Goal: Complete application form

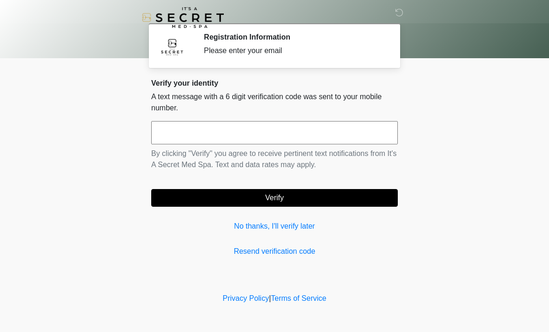
click at [351, 142] on input "text" at bounding box center [274, 132] width 247 height 23
click at [296, 226] on link "No thanks, I'll verify later" at bounding box center [274, 226] width 247 height 11
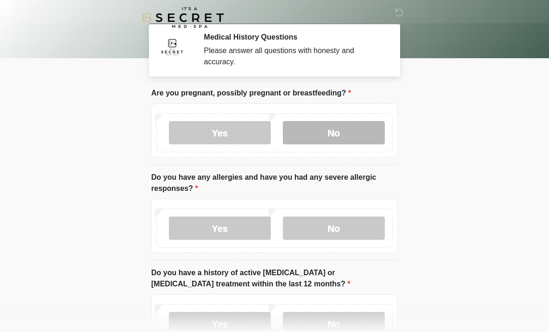
click at [377, 128] on label "No" at bounding box center [334, 132] width 102 height 23
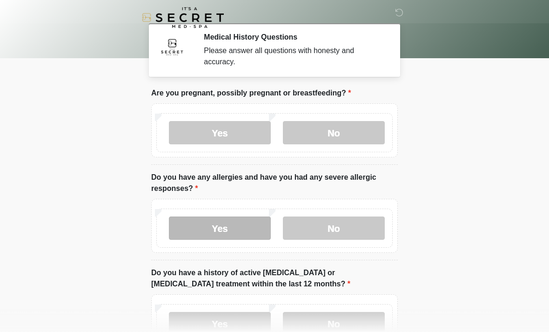
click at [233, 234] on label "Yes" at bounding box center [220, 227] width 102 height 23
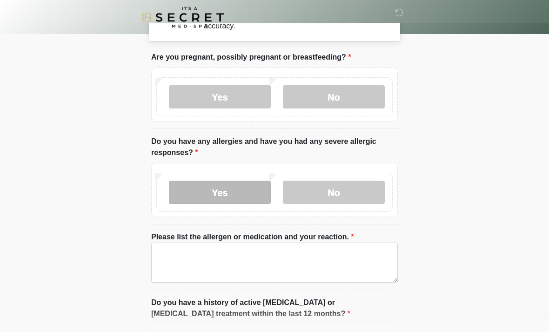
scroll to position [38, 0]
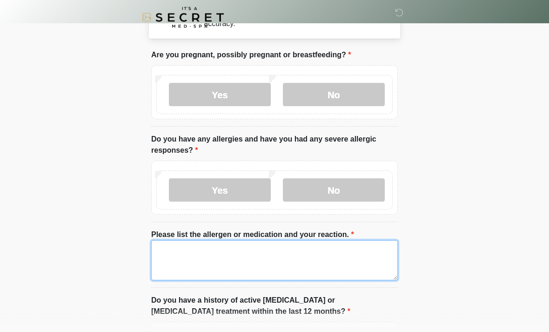
click at [340, 260] on textarea "Please list the allergen or medication and your reaction." at bounding box center [274, 261] width 247 height 40
click at [210, 255] on textarea "**********" at bounding box center [274, 261] width 247 height 40
click at [209, 243] on textarea "**********" at bounding box center [274, 261] width 247 height 40
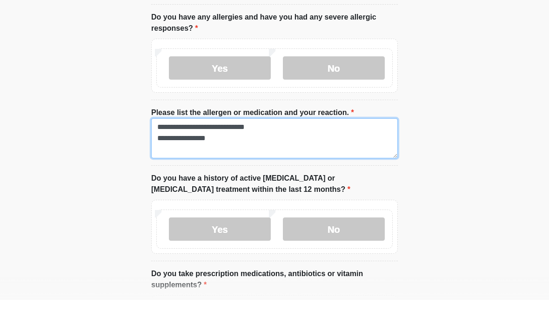
scroll to position [128, 0]
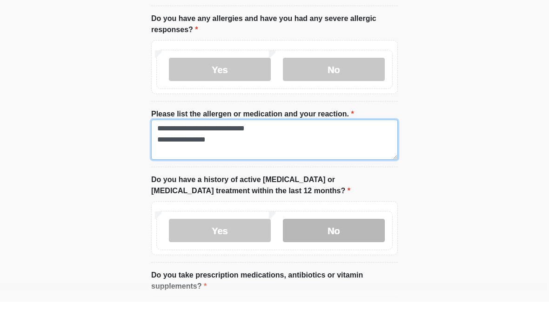
type textarea "**********"
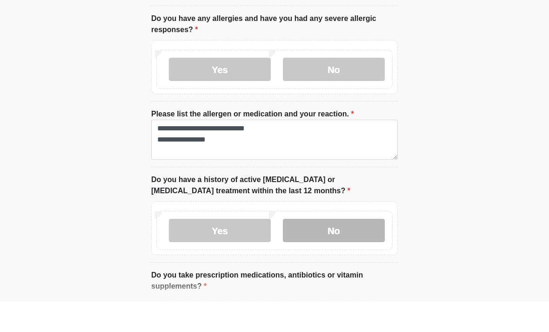
click at [357, 249] on label "No" at bounding box center [334, 260] width 102 height 23
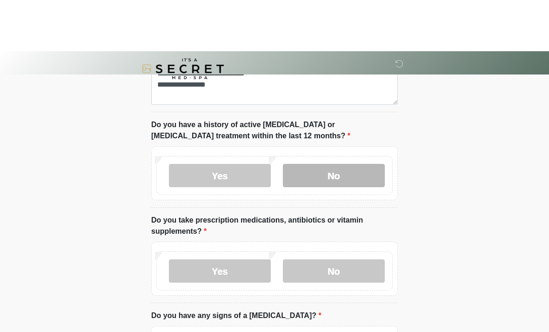
scroll to position [265, 0]
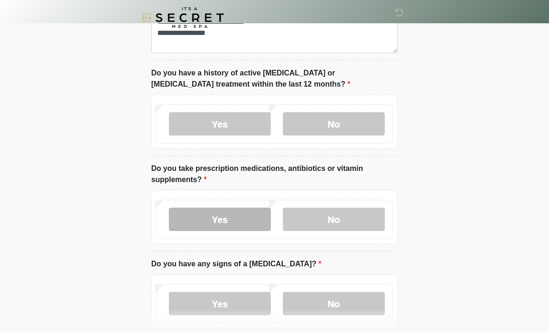
click at [244, 223] on label "Yes" at bounding box center [220, 219] width 102 height 23
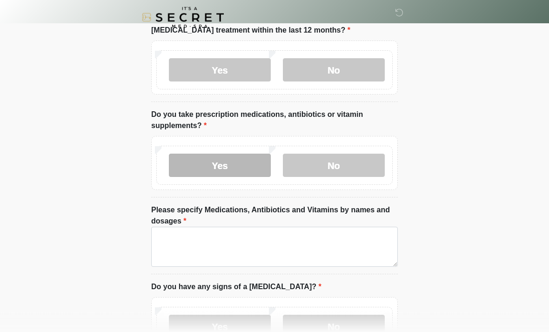
scroll to position [321, 0]
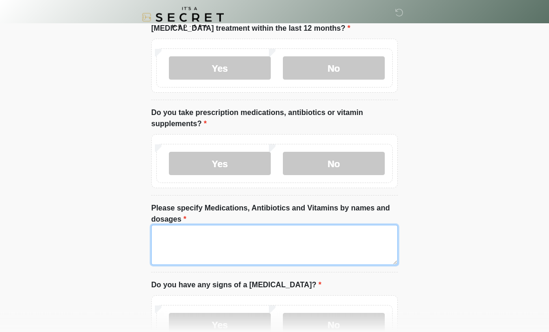
click at [355, 253] on textarea "Please specify Medications, Antibiotics and Vitamins by names and dosages" at bounding box center [274, 245] width 247 height 40
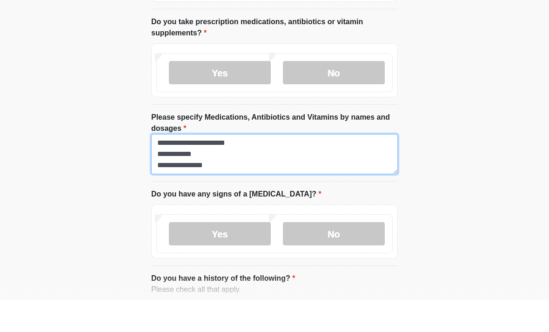
scroll to position [380, 0]
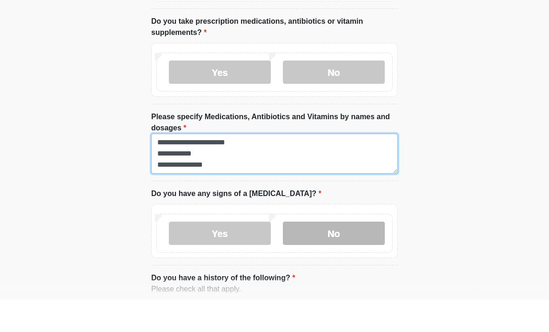
type textarea "**********"
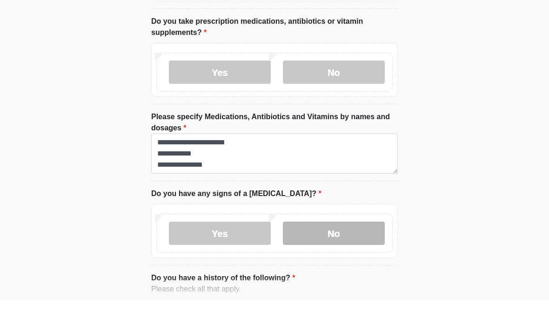
click at [372, 254] on label "No" at bounding box center [334, 265] width 102 height 23
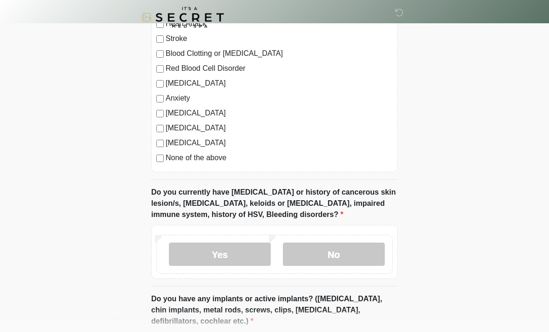
scroll to position [729, 0]
click at [233, 252] on label "Yes" at bounding box center [220, 253] width 102 height 23
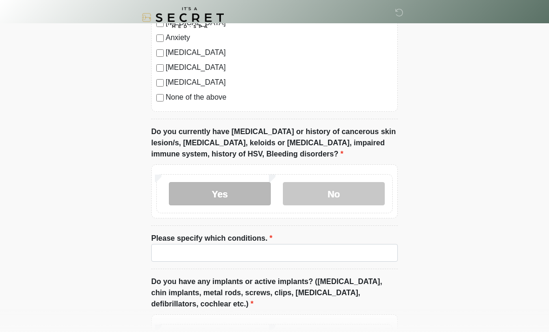
scroll to position [790, 0]
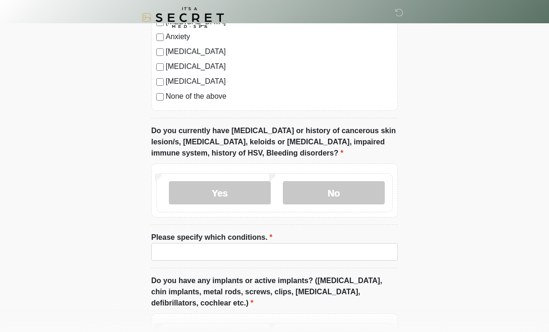
click at [357, 239] on li "Please specify which conditions. Please specify which conditions." at bounding box center [274, 250] width 247 height 36
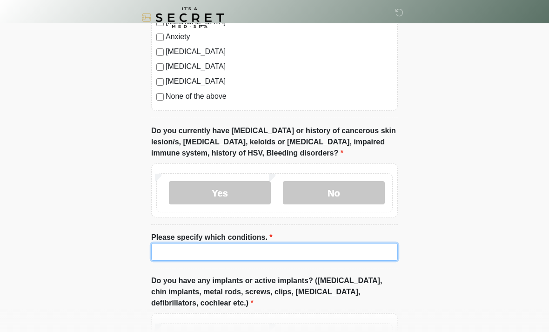
click at [351, 247] on input "Please specify which conditions." at bounding box center [274, 252] width 247 height 18
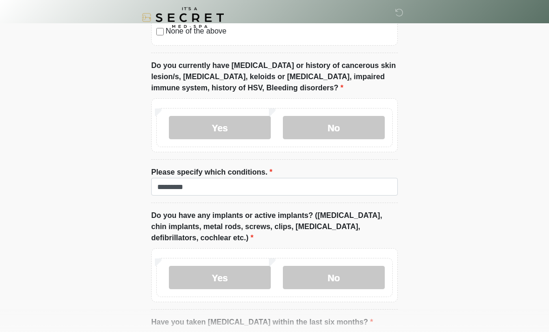
scroll to position [862, 0]
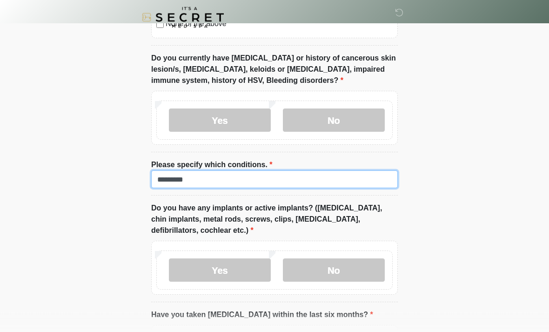
click at [349, 177] on input "*********" at bounding box center [274, 180] width 247 height 18
type input "**********"
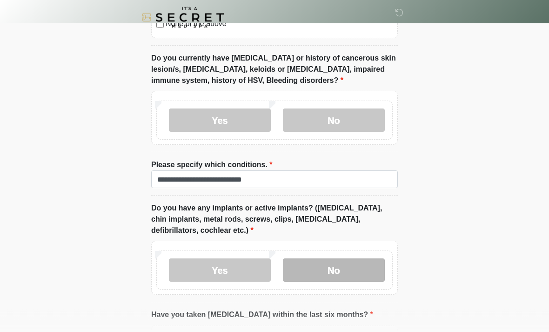
click at [357, 270] on label "No" at bounding box center [334, 270] width 102 height 23
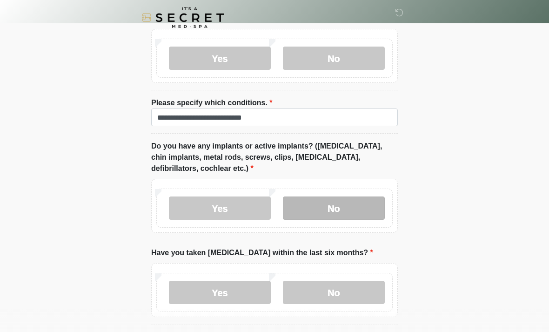
scroll to position [932, 0]
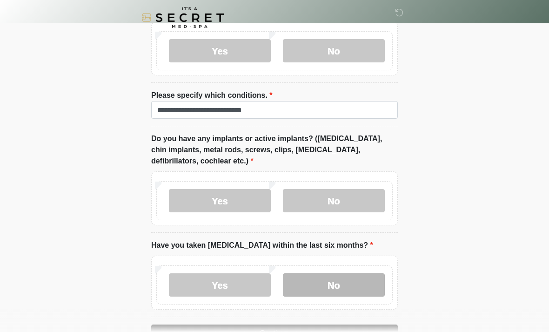
click at [352, 289] on label "No" at bounding box center [334, 284] width 102 height 23
click at [339, 328] on button "Continue" at bounding box center [274, 333] width 247 height 18
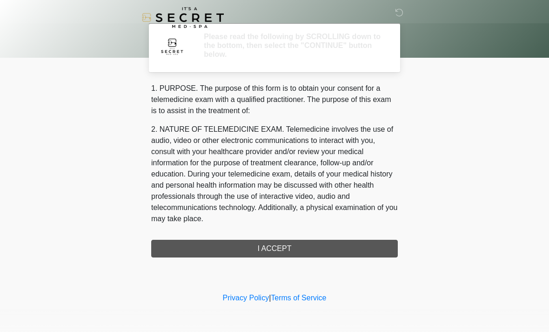
scroll to position [0, 0]
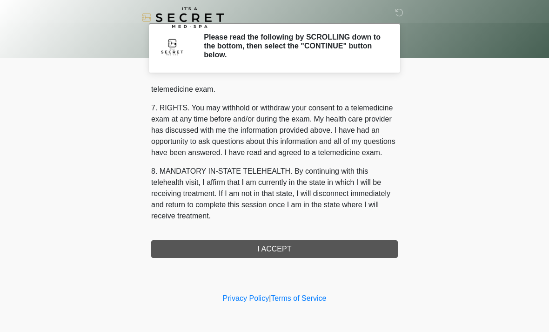
click at [359, 253] on button "I ACCEPT" at bounding box center [274, 249] width 247 height 18
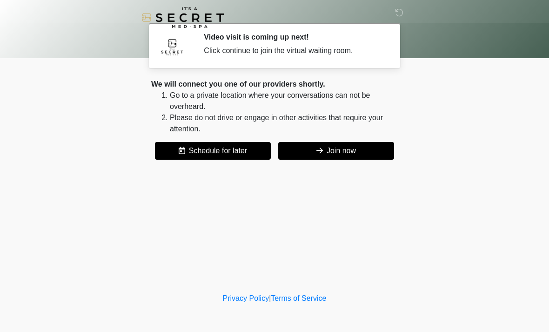
click at [352, 147] on button "Join now" at bounding box center [336, 151] width 116 height 18
